Goal: Transaction & Acquisition: Purchase product/service

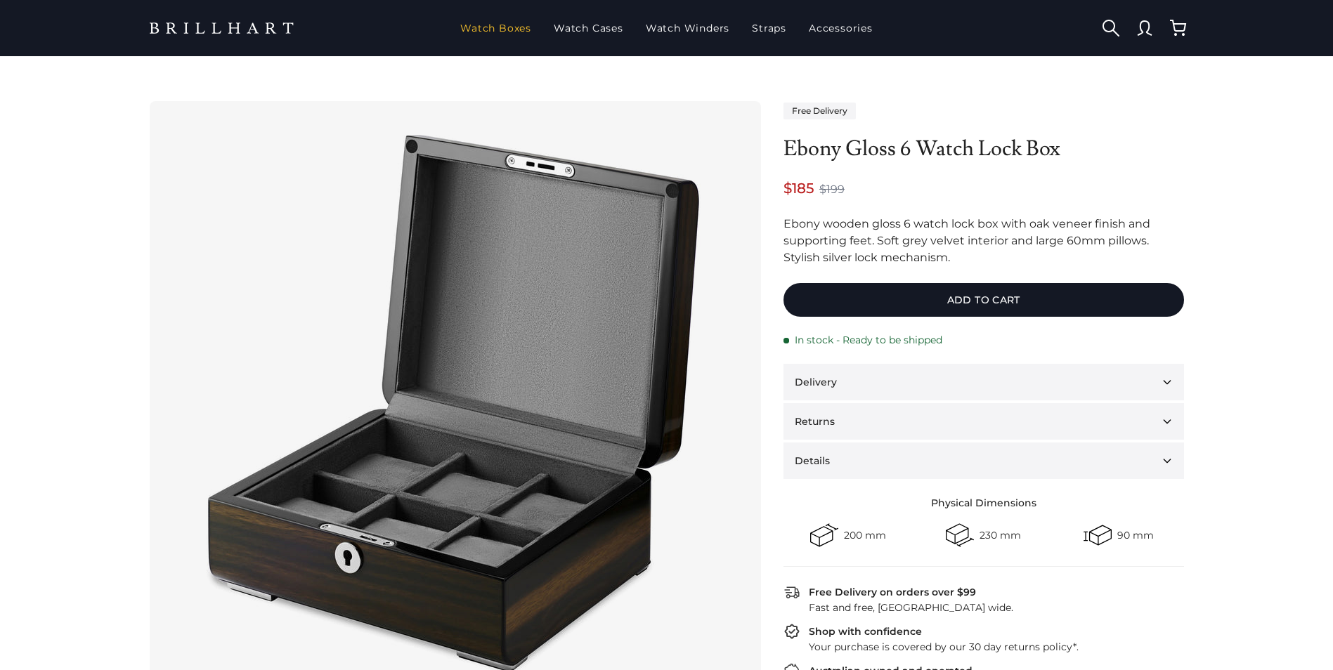
click at [518, 32] on link "Watch Boxes" at bounding box center [496, 28] width 82 height 37
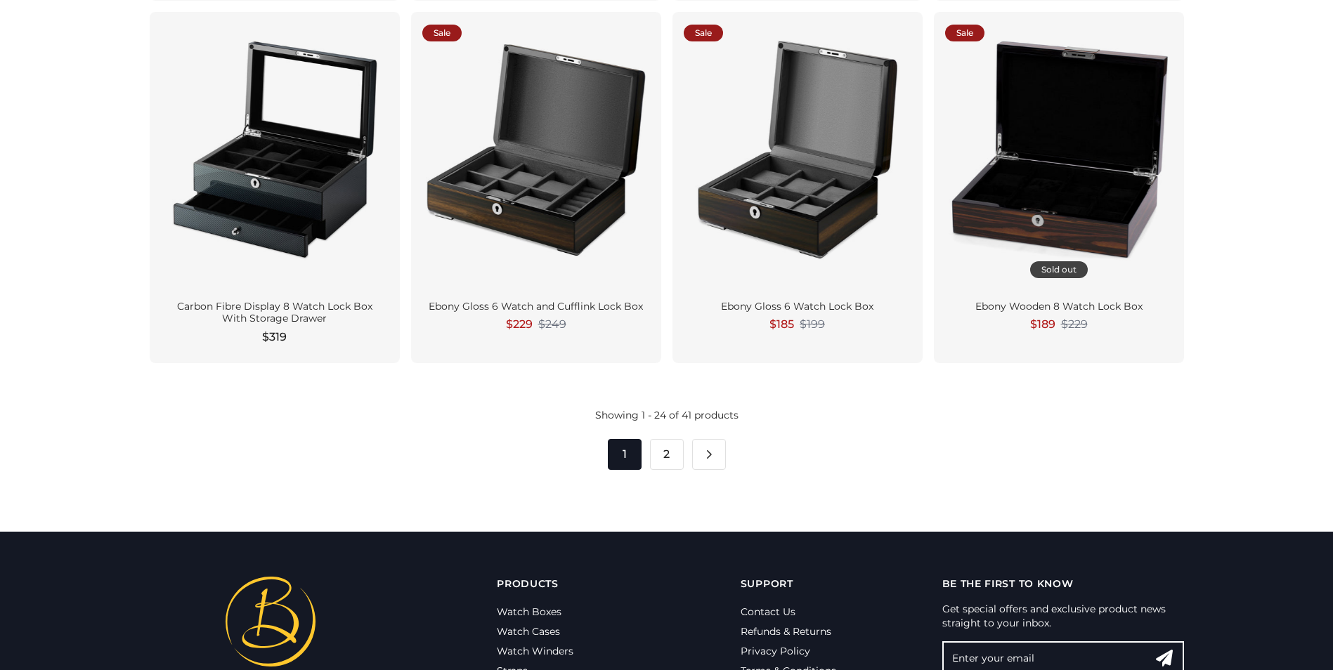
scroll to position [2179, 0]
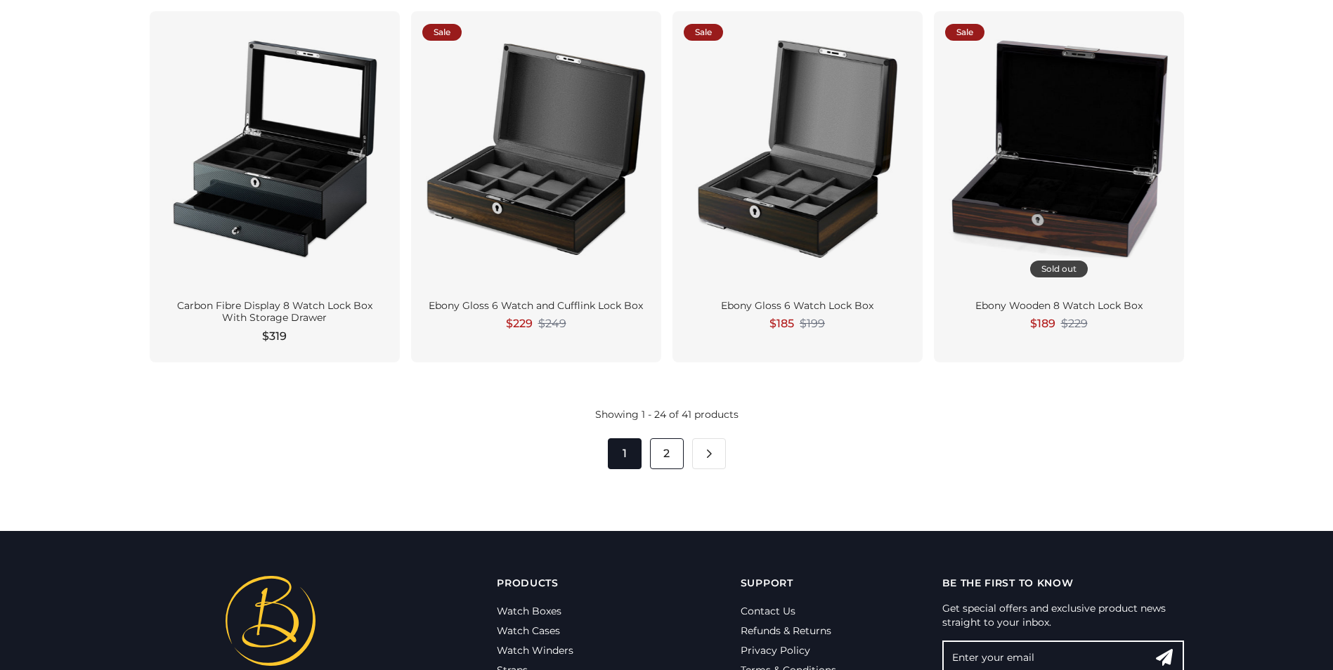
click at [667, 448] on link "2" at bounding box center [667, 454] width 34 height 31
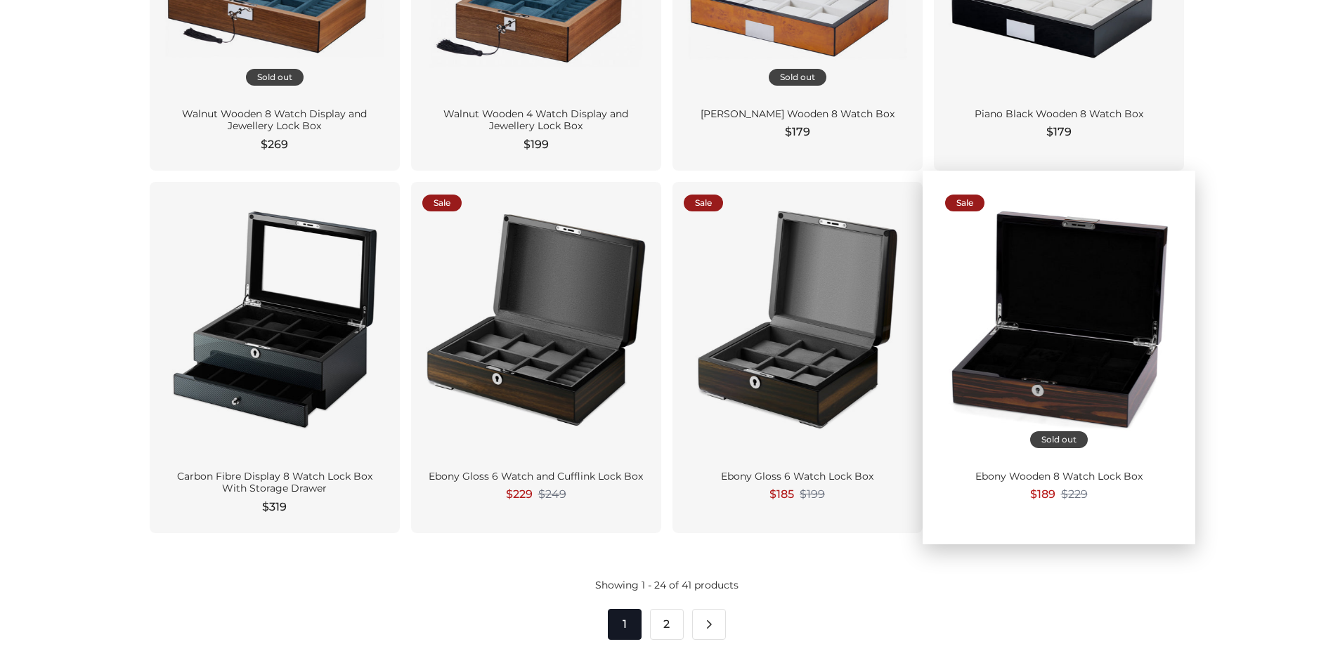
scroll to position [2038, 0]
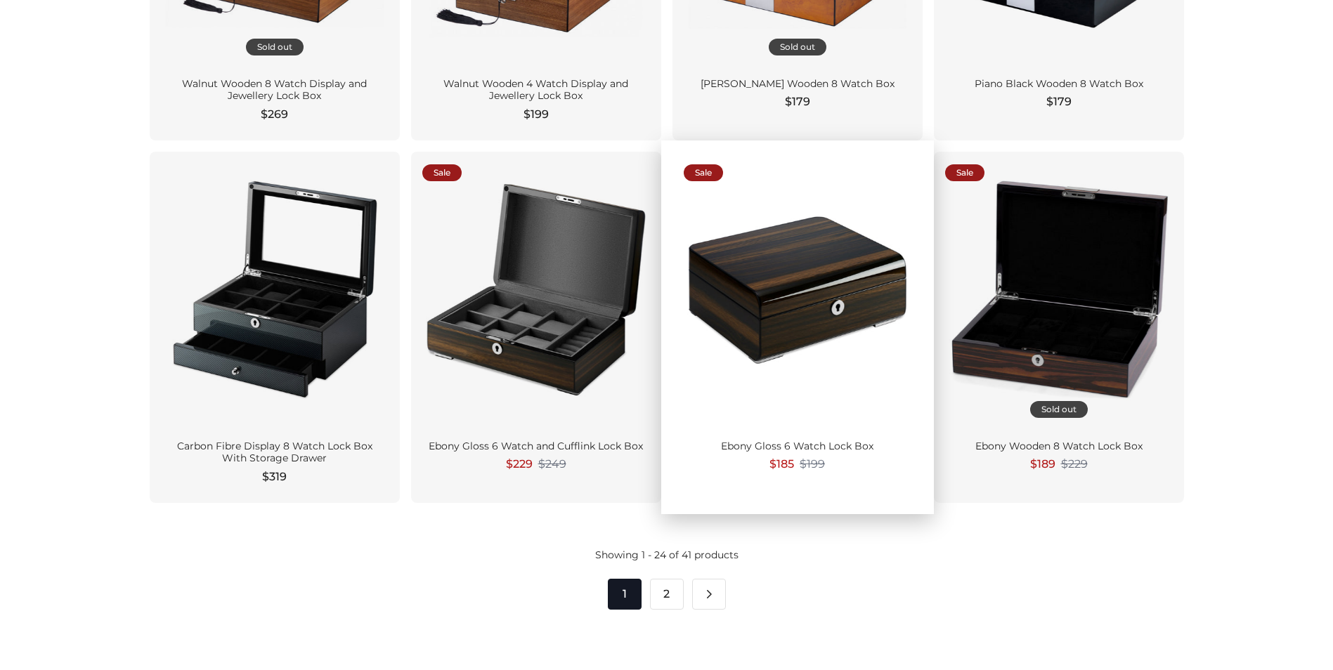
click at [817, 361] on div at bounding box center [798, 290] width 228 height 255
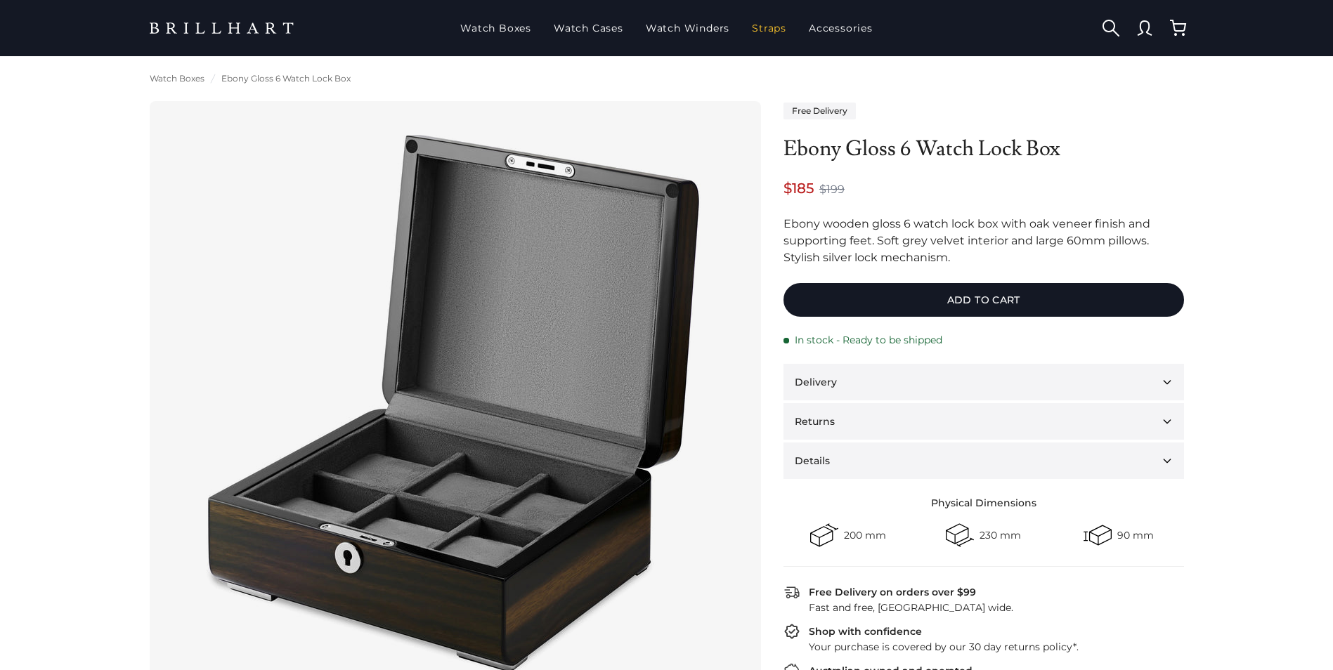
click at [784, 33] on link "Straps" at bounding box center [769, 28] width 46 height 37
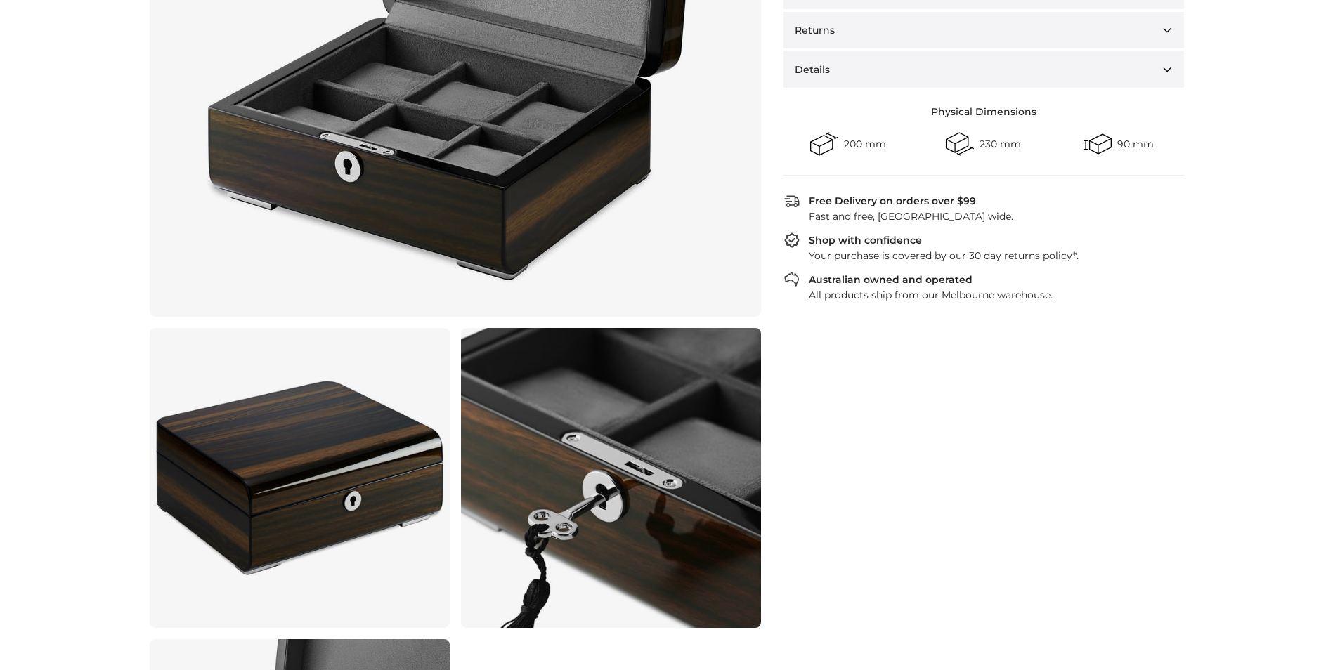
scroll to position [141, 0]
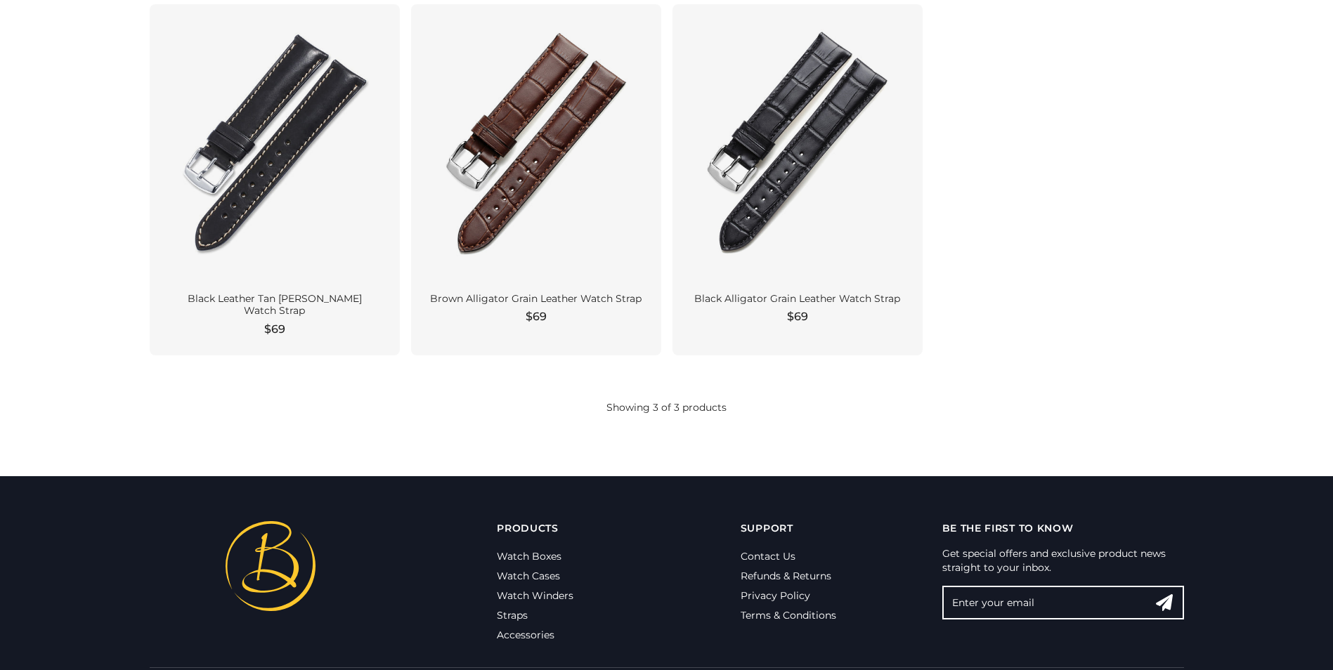
scroll to position [252, 0]
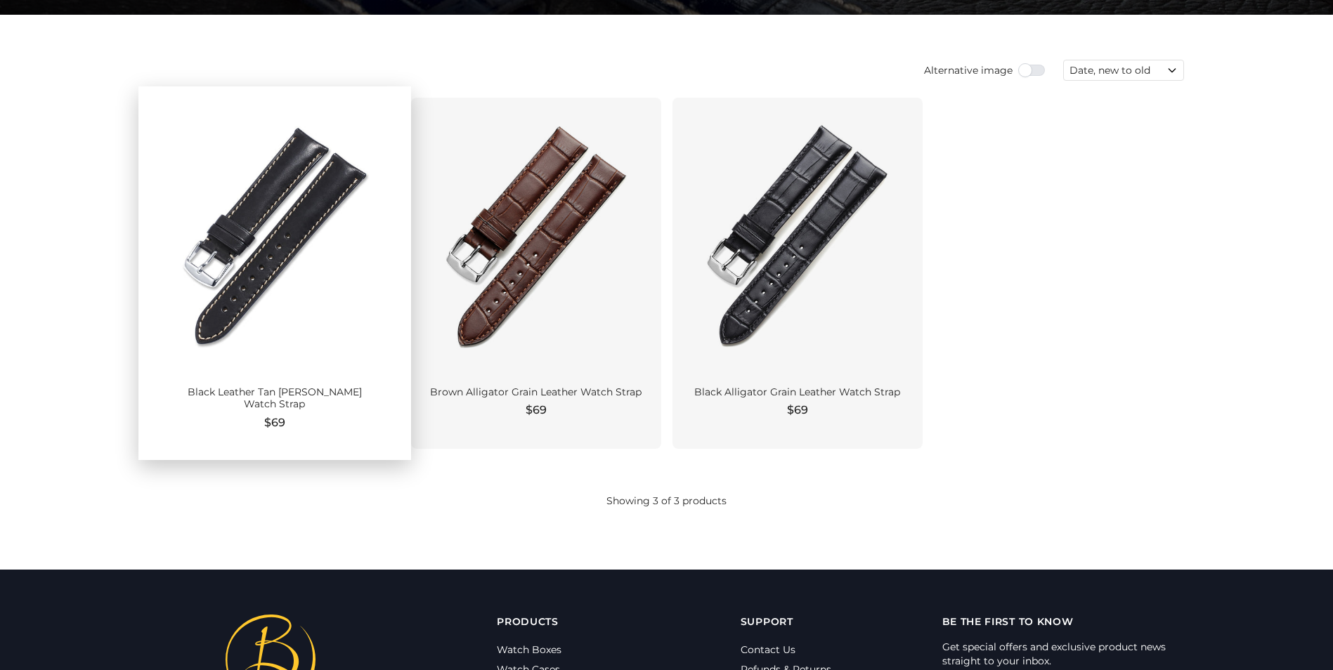
click at [325, 320] on div at bounding box center [275, 236] width 228 height 255
